Goal: Information Seeking & Learning: Learn about a topic

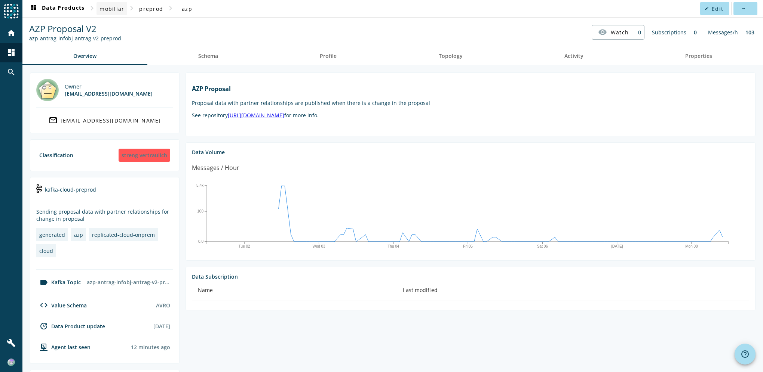
drag, startPoint x: 116, startPoint y: 10, endPoint x: 109, endPoint y: 5, distance: 8.8
click at [109, 5] on span "mobiliar" at bounding box center [111, 8] width 25 height 7
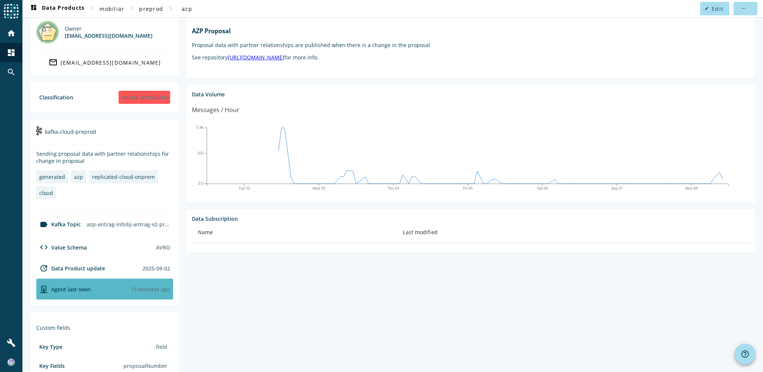
scroll to position [56, 0]
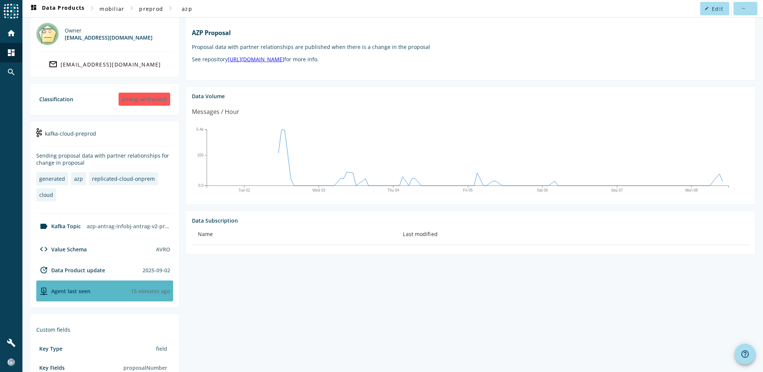
click at [100, 293] on div "Agent last seen 15 minutes ago" at bounding box center [104, 291] width 137 height 21
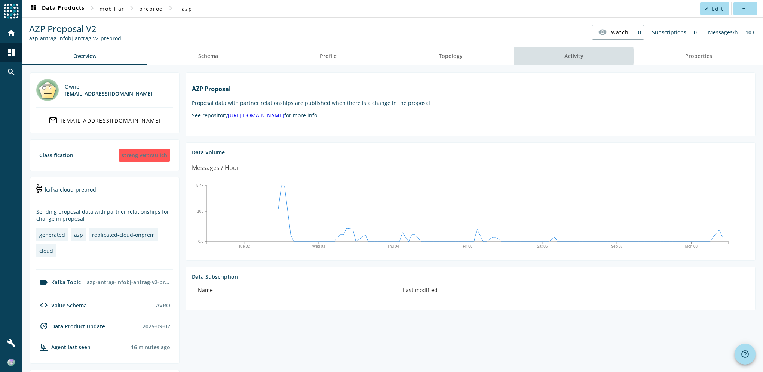
click at [570, 56] on span "Activity" at bounding box center [573, 55] width 19 height 5
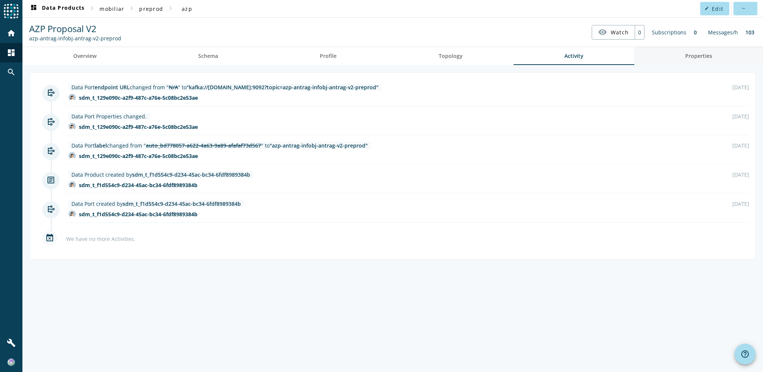
click at [684, 56] on link "Properties" at bounding box center [698, 56] width 129 height 18
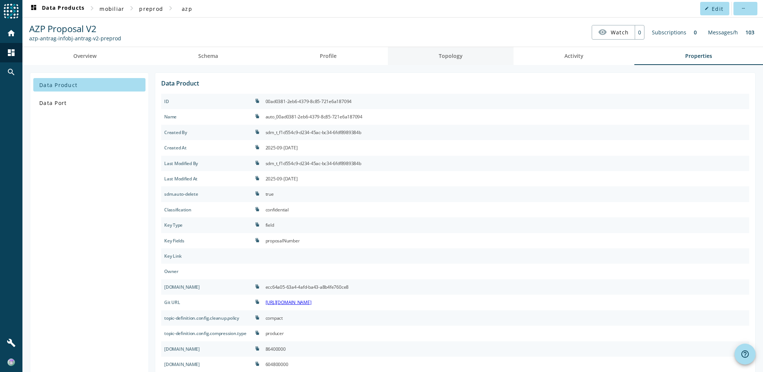
click at [447, 58] on span "Topology" at bounding box center [451, 55] width 24 height 5
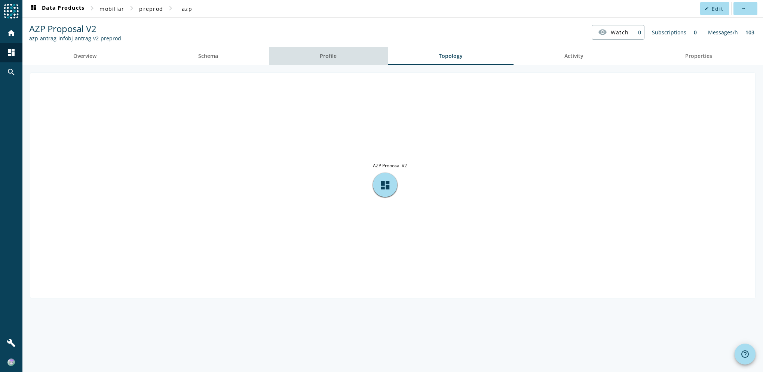
click at [330, 58] on span "Profile" at bounding box center [328, 55] width 17 height 5
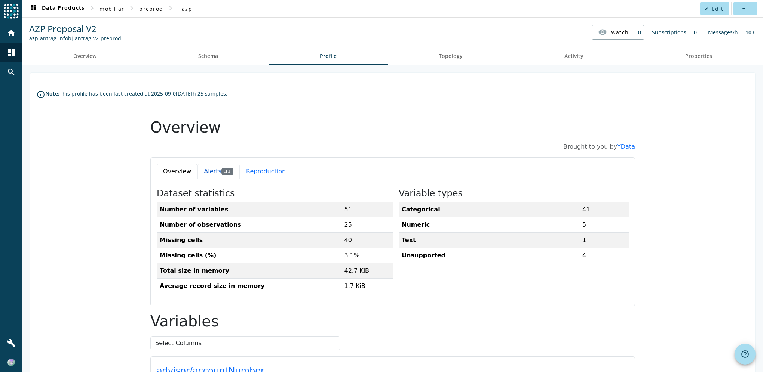
click at [197, 172] on button "Alerts 31" at bounding box center [218, 172] width 42 height 16
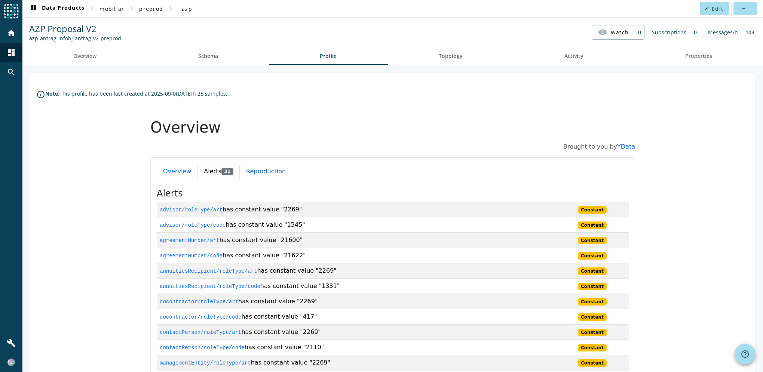
click at [256, 172] on button "Reproduction" at bounding box center [266, 172] width 52 height 16
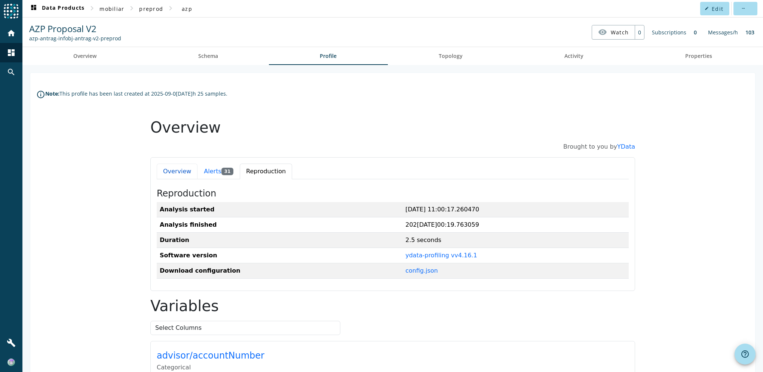
click at [175, 173] on button "Overview" at bounding box center [177, 172] width 41 height 16
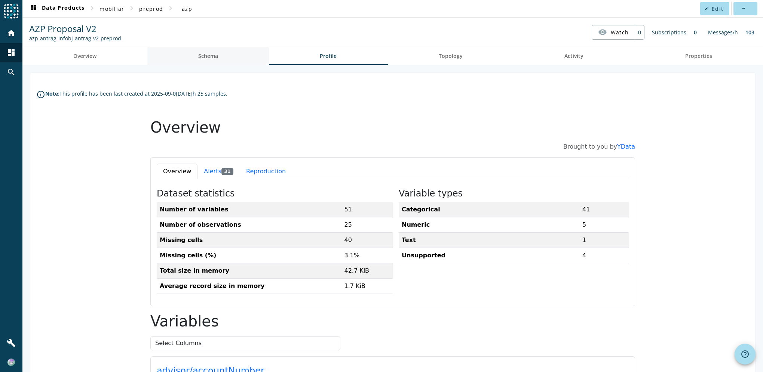
click at [220, 52] on link "Schema" at bounding box center [208, 56] width 122 height 18
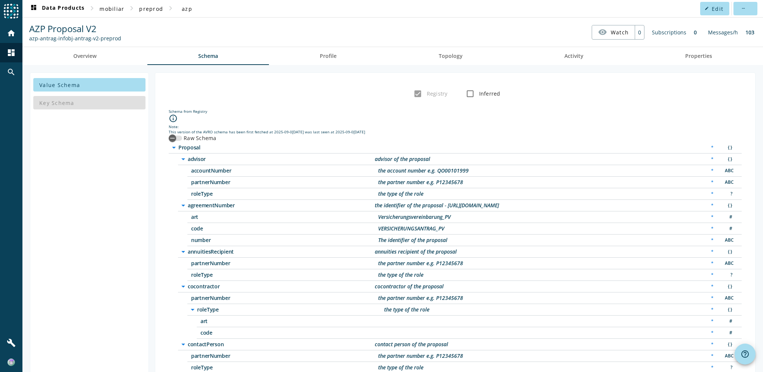
click at [72, 104] on div "Key Schema" at bounding box center [89, 103] width 112 height 18
click at [75, 84] on span "Value Schema" at bounding box center [59, 85] width 41 height 7
click at [93, 56] on span "Overview" at bounding box center [84, 55] width 23 height 5
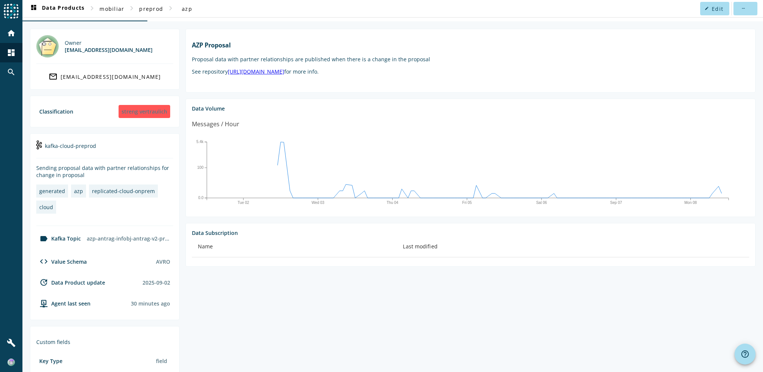
scroll to position [19, 0]
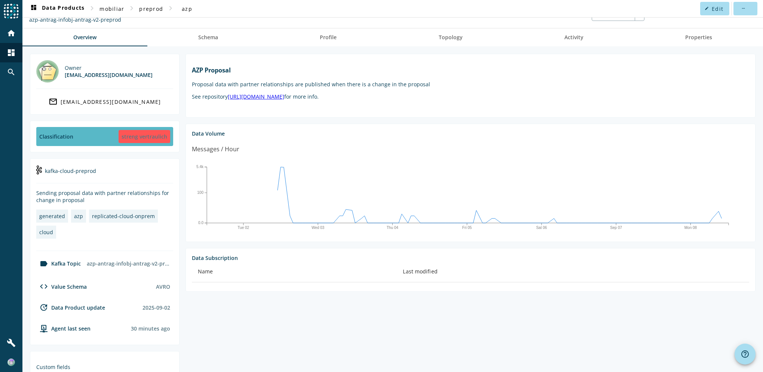
click at [133, 135] on div "streng vertraulich" at bounding box center [145, 136] width 52 height 13
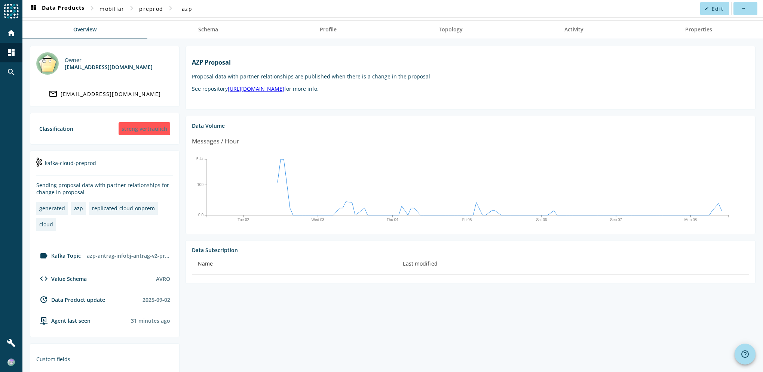
scroll to position [37, 0]
